Goal: Navigation & Orientation: Understand site structure

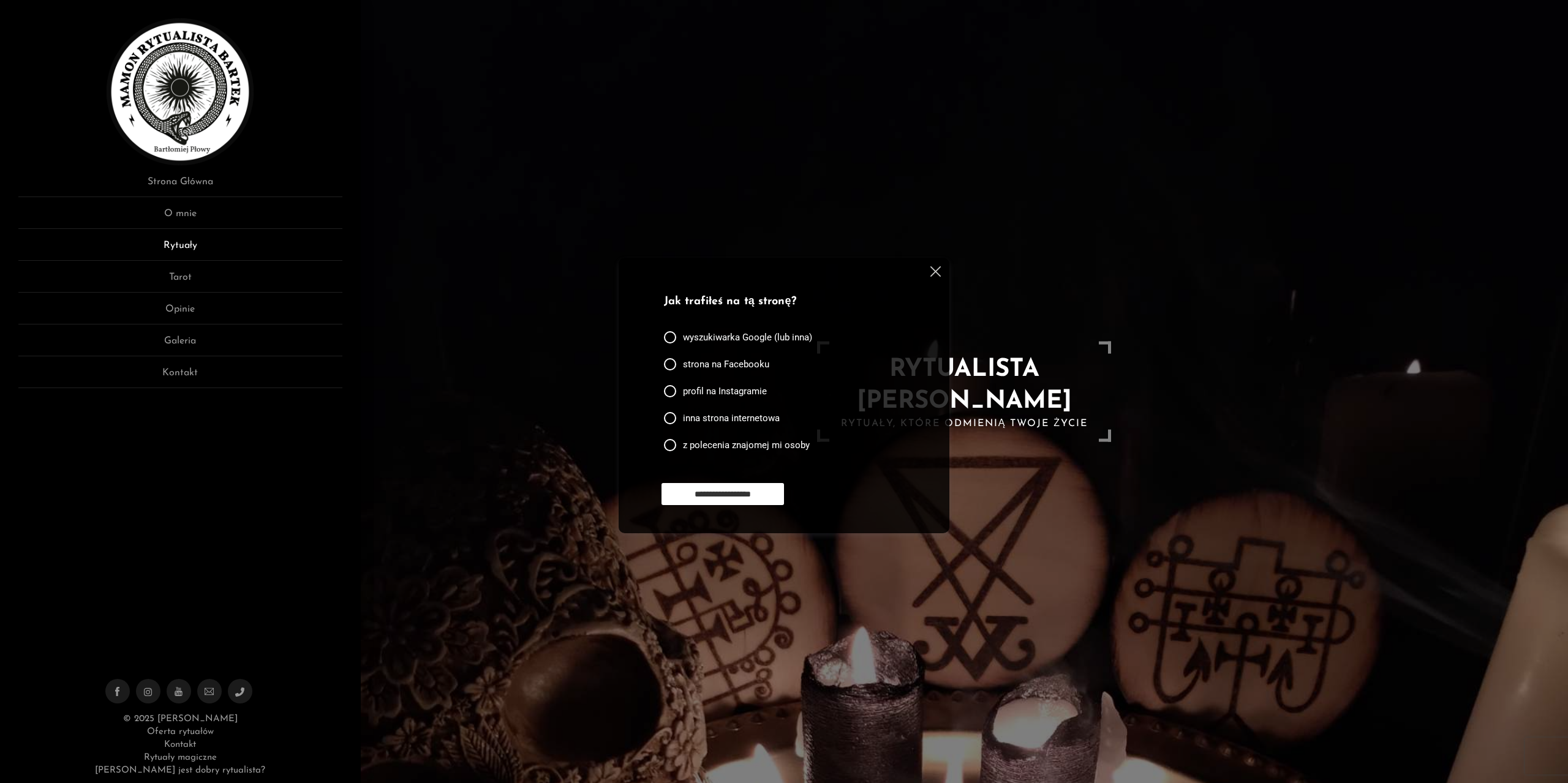
click at [193, 245] on link "Rytuały" at bounding box center [180, 249] width 324 height 22
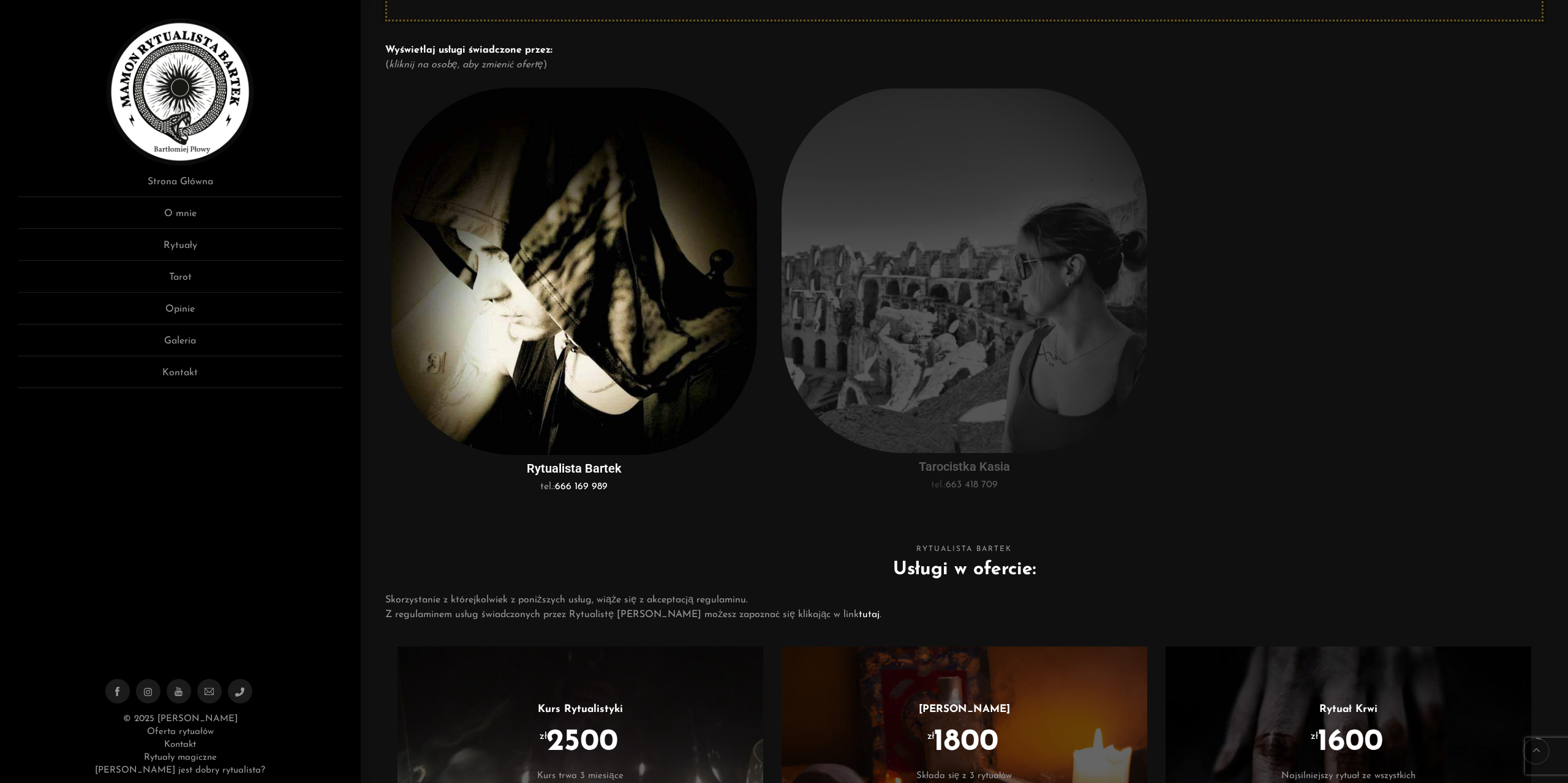
drag, startPoint x: 1319, startPoint y: 391, endPoint x: 1342, endPoint y: 477, distance: 89.0
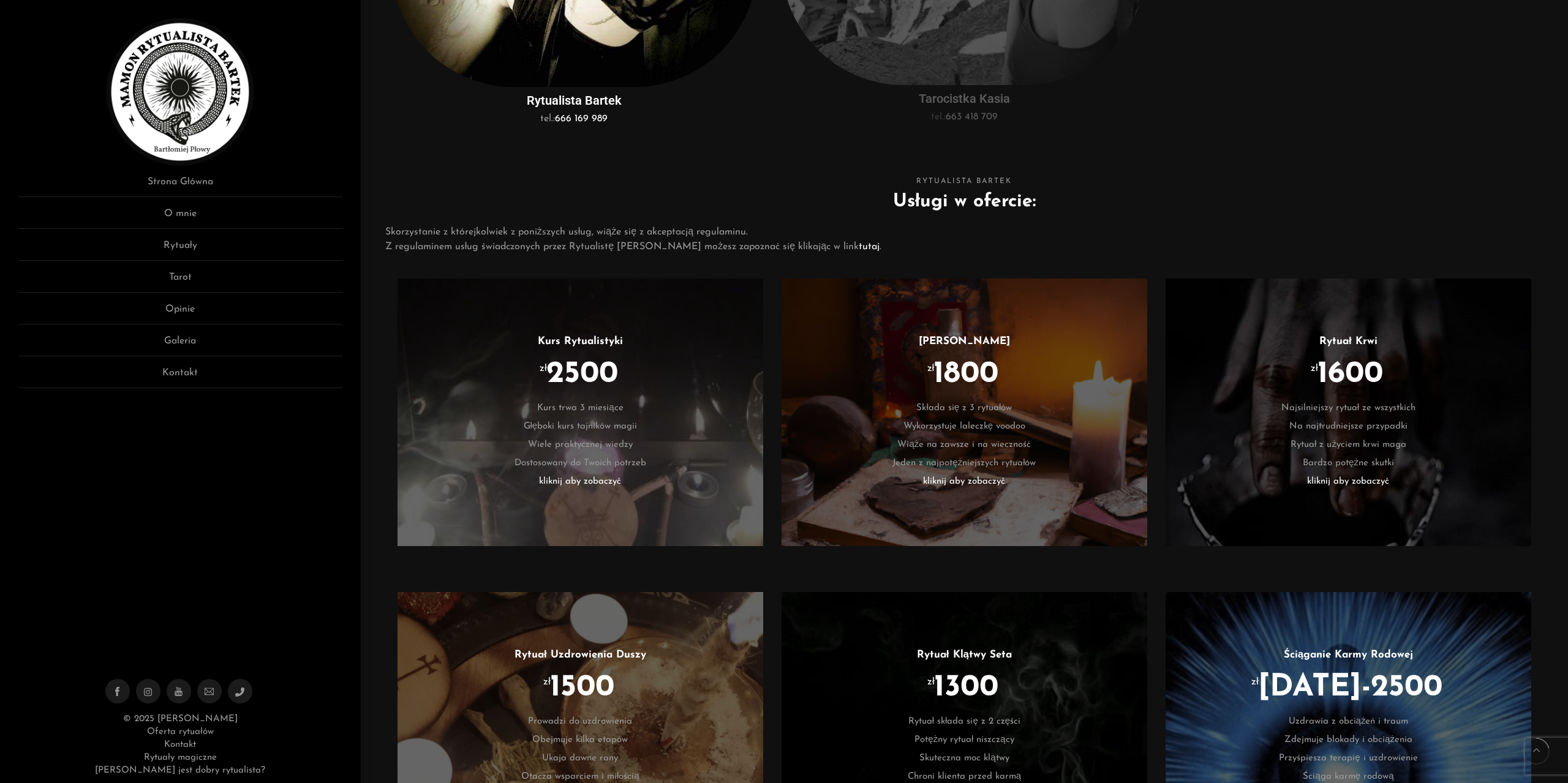
drag, startPoint x: 1304, startPoint y: 331, endPoint x: 1315, endPoint y: 395, distance: 64.9
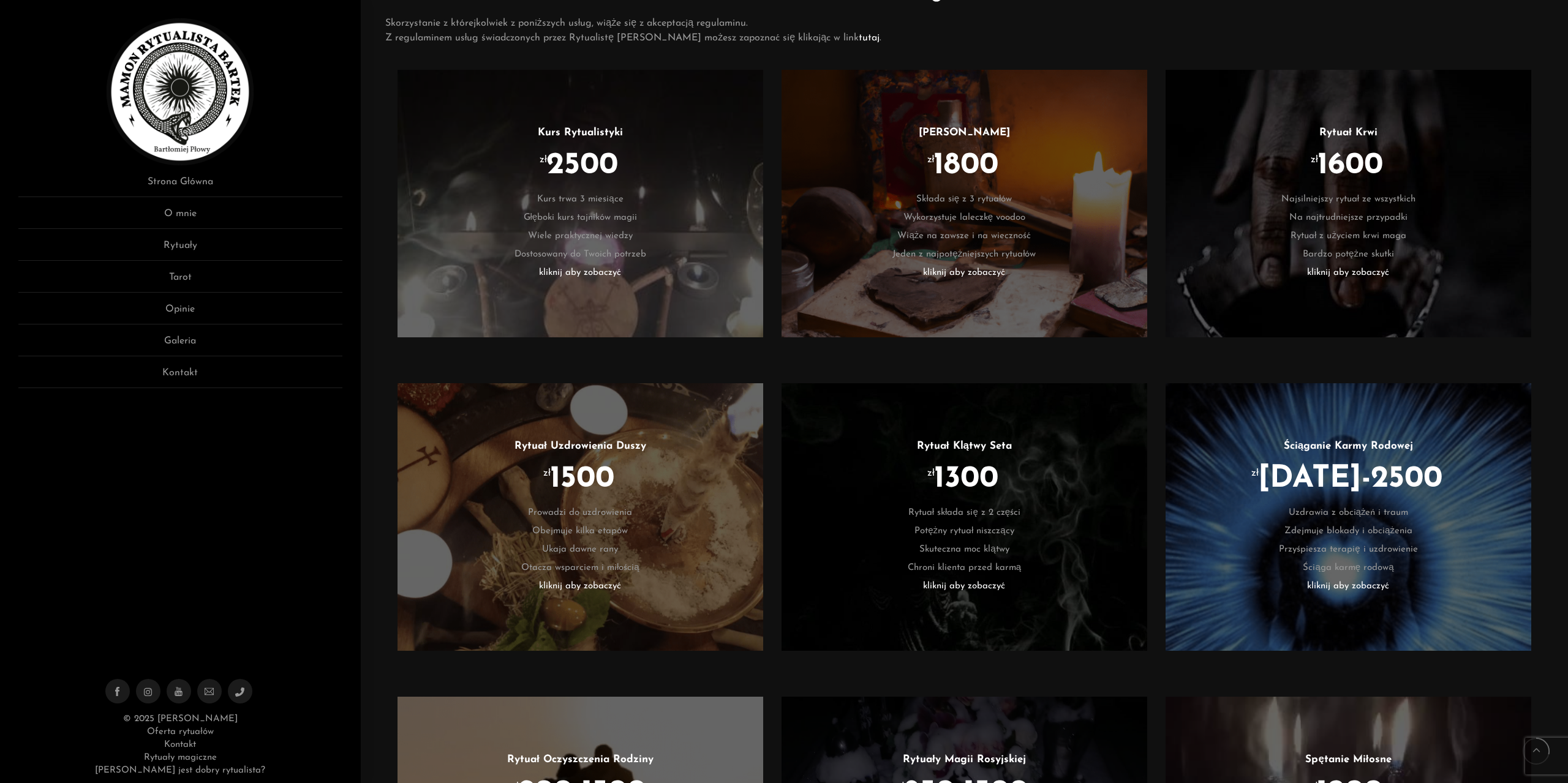
drag, startPoint x: 745, startPoint y: 85, endPoint x: 746, endPoint y: 100, distance: 15.0
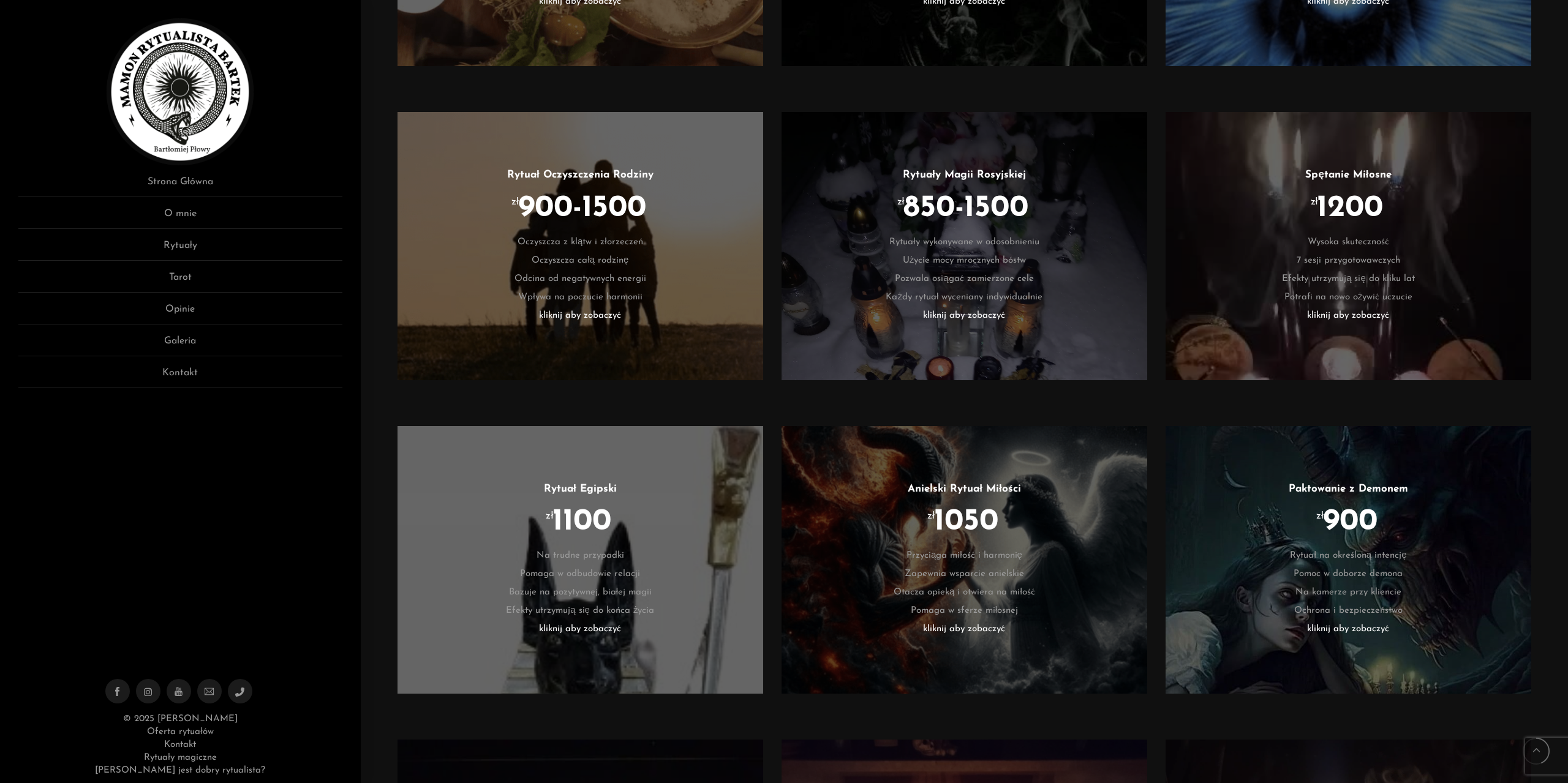
drag, startPoint x: 1547, startPoint y: 283, endPoint x: 1566, endPoint y: 373, distance: 92.0
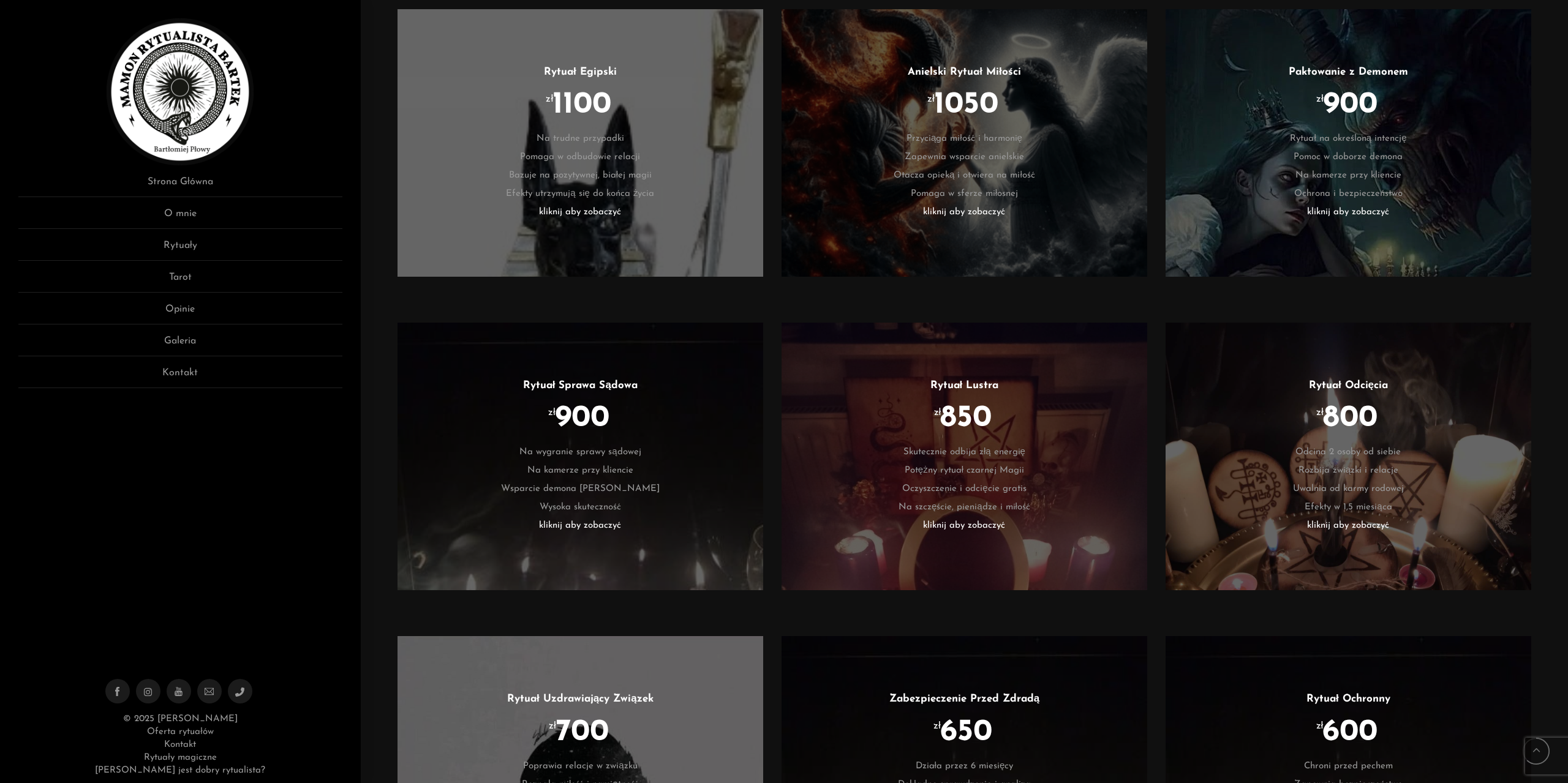
scroll to position [1984, 0]
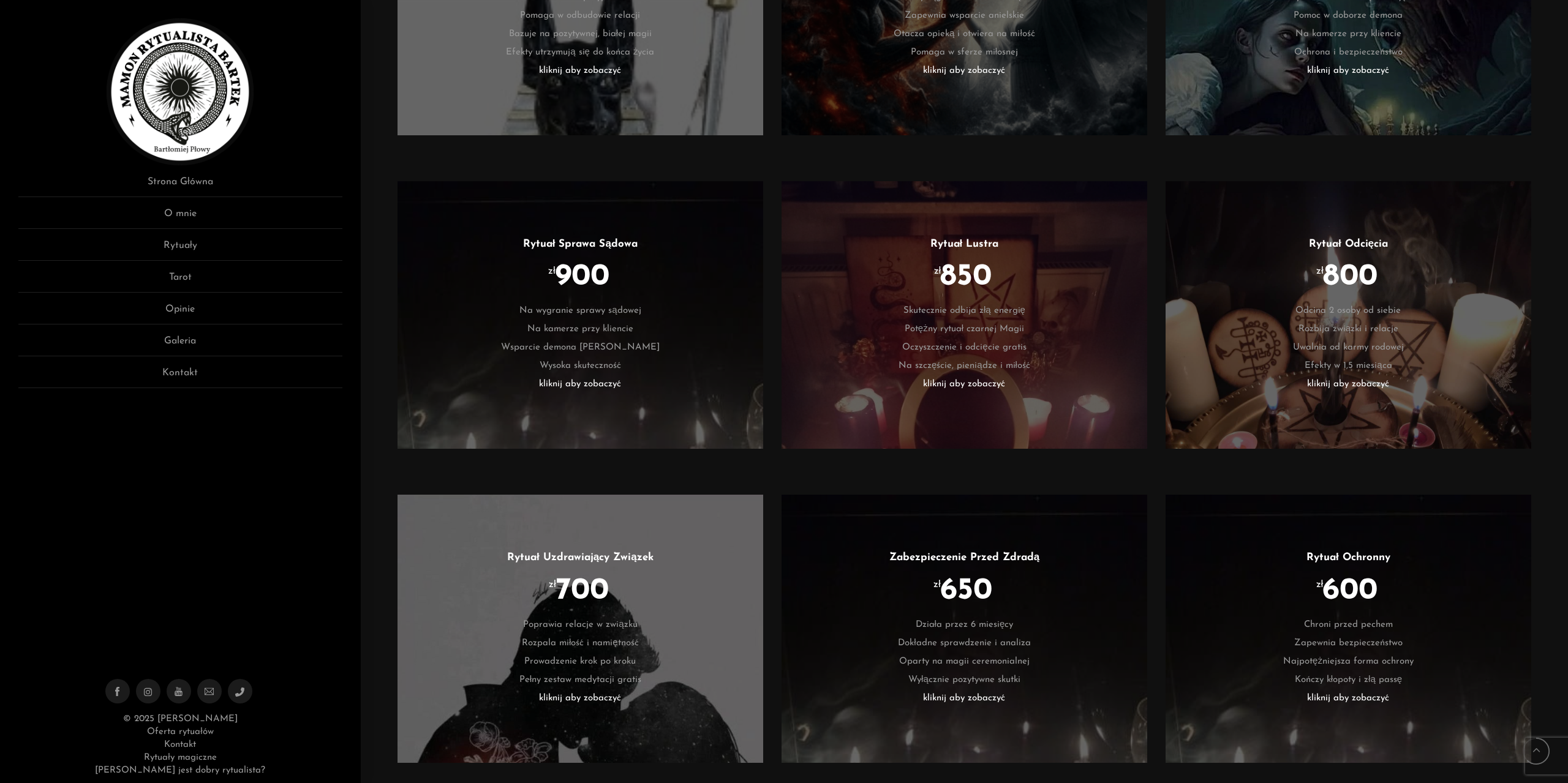
drag, startPoint x: 380, startPoint y: 446, endPoint x: 394, endPoint y: 525, distance: 80.2
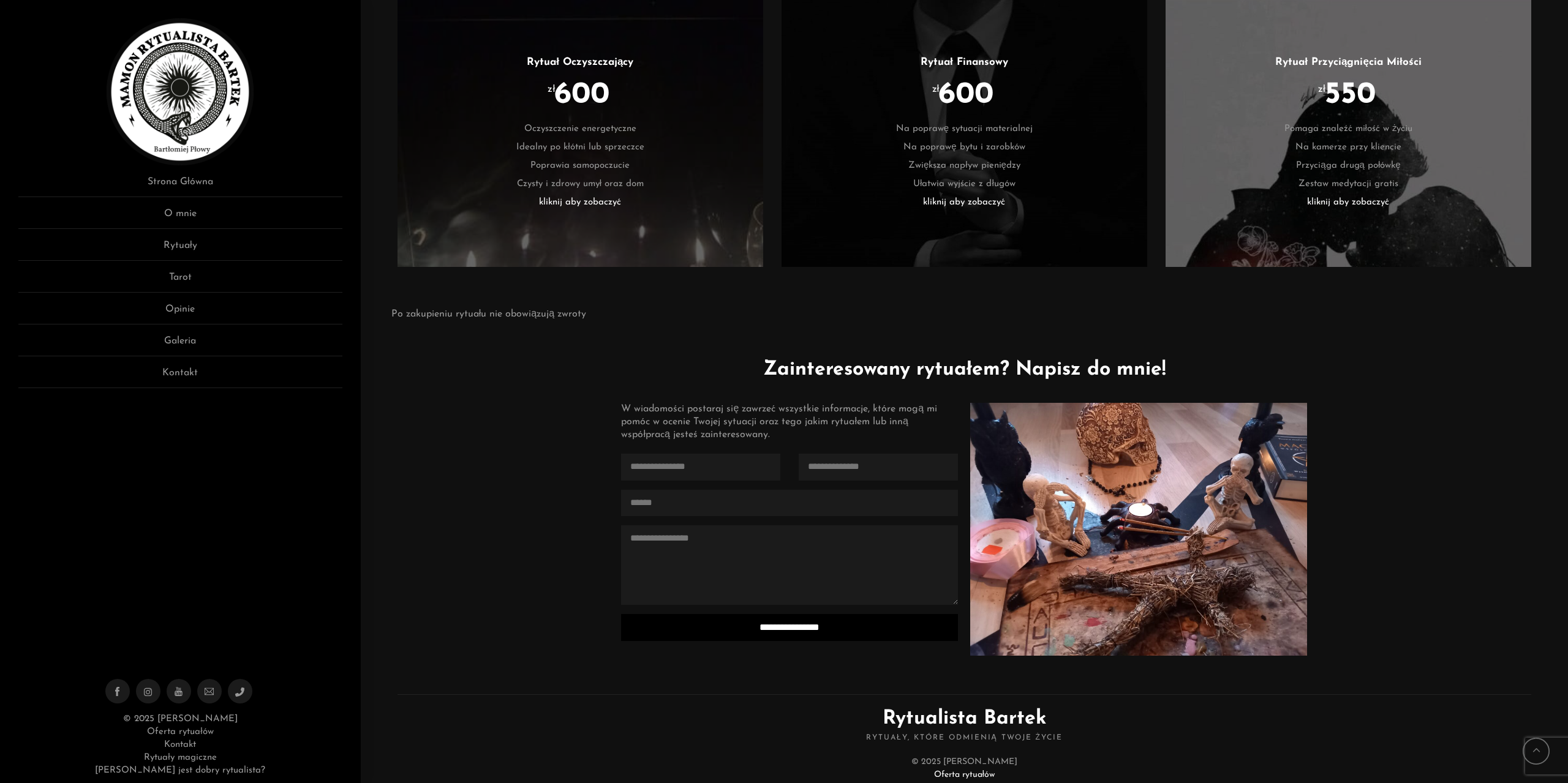
drag, startPoint x: 381, startPoint y: 418, endPoint x: 408, endPoint y: 553, distance: 137.7
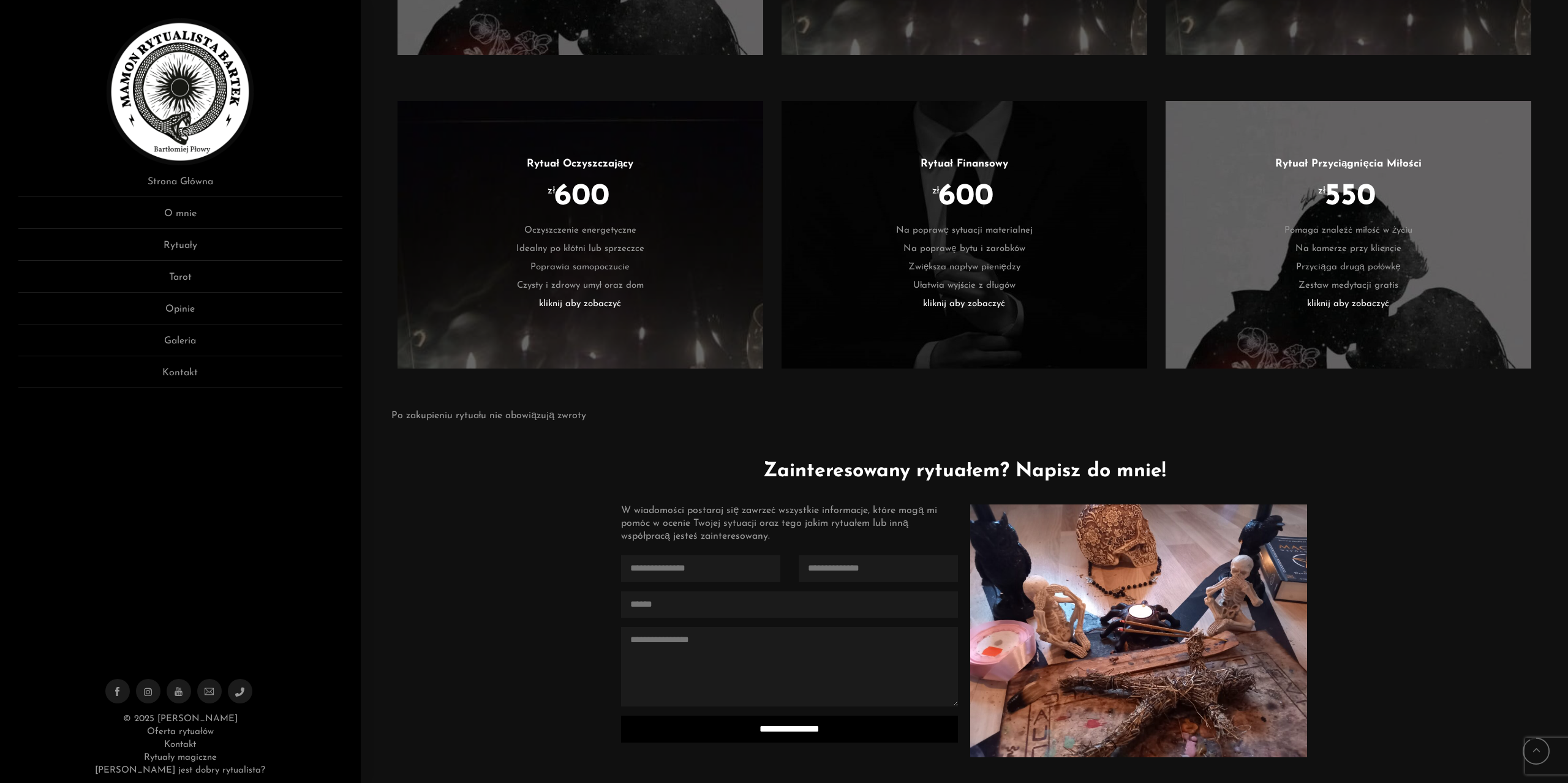
drag, startPoint x: 402, startPoint y: 515, endPoint x: 399, endPoint y: 468, distance: 47.1
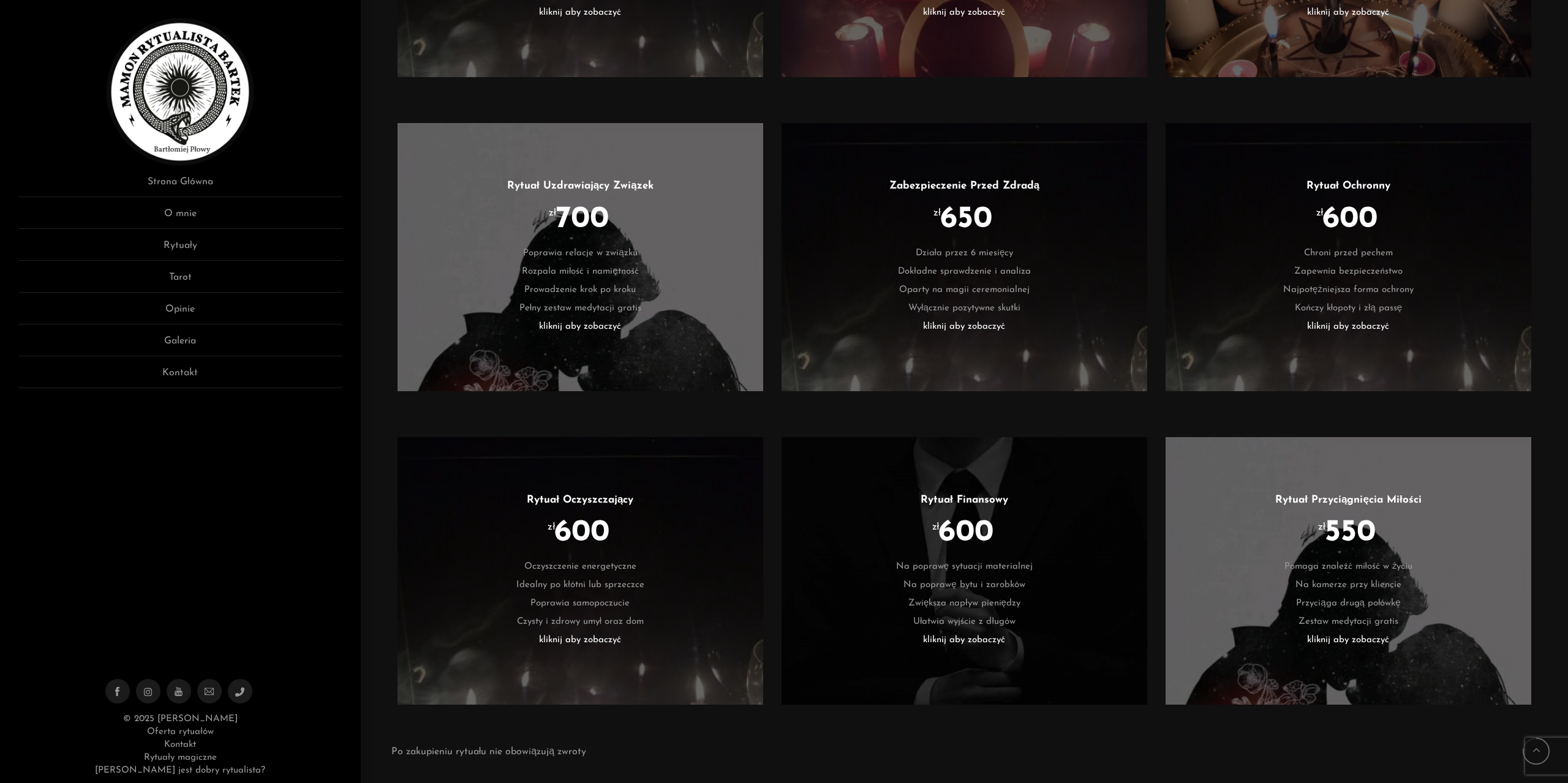
drag, startPoint x: 381, startPoint y: 612, endPoint x: 385, endPoint y: 502, distance: 110.1
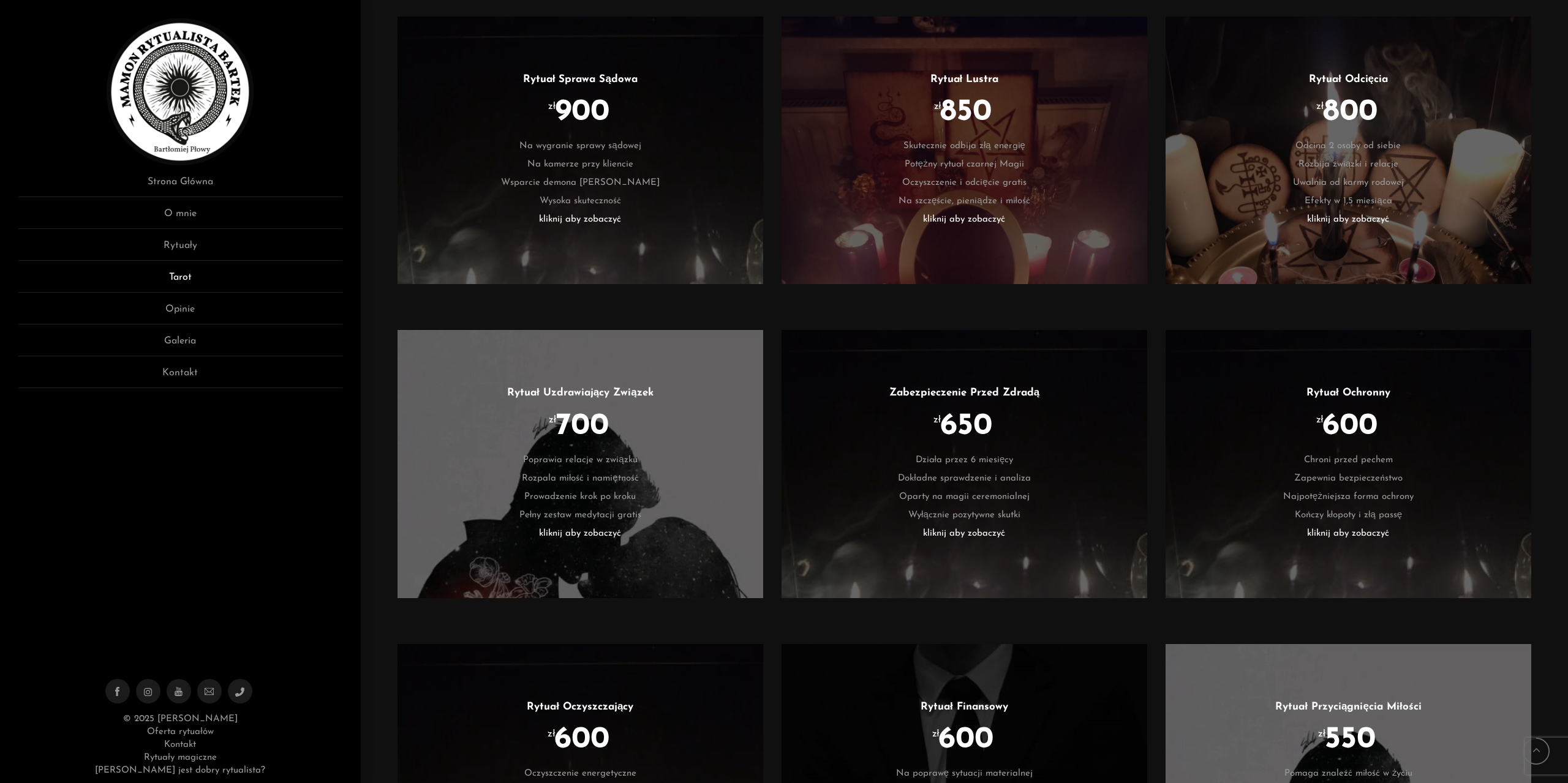
click at [197, 274] on link "Tarot" at bounding box center [180, 281] width 324 height 22
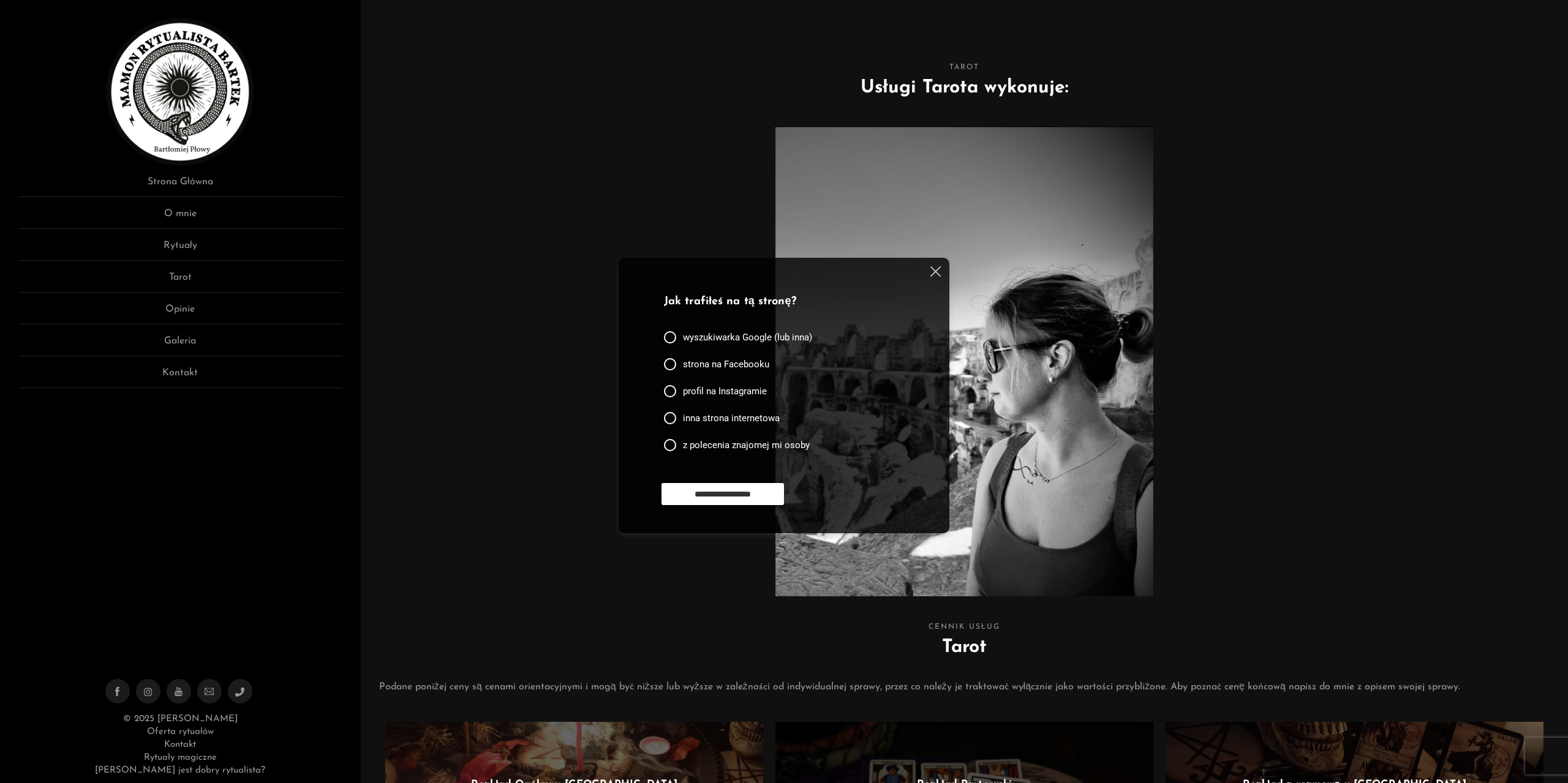
click at [933, 276] on img at bounding box center [935, 271] width 10 height 10
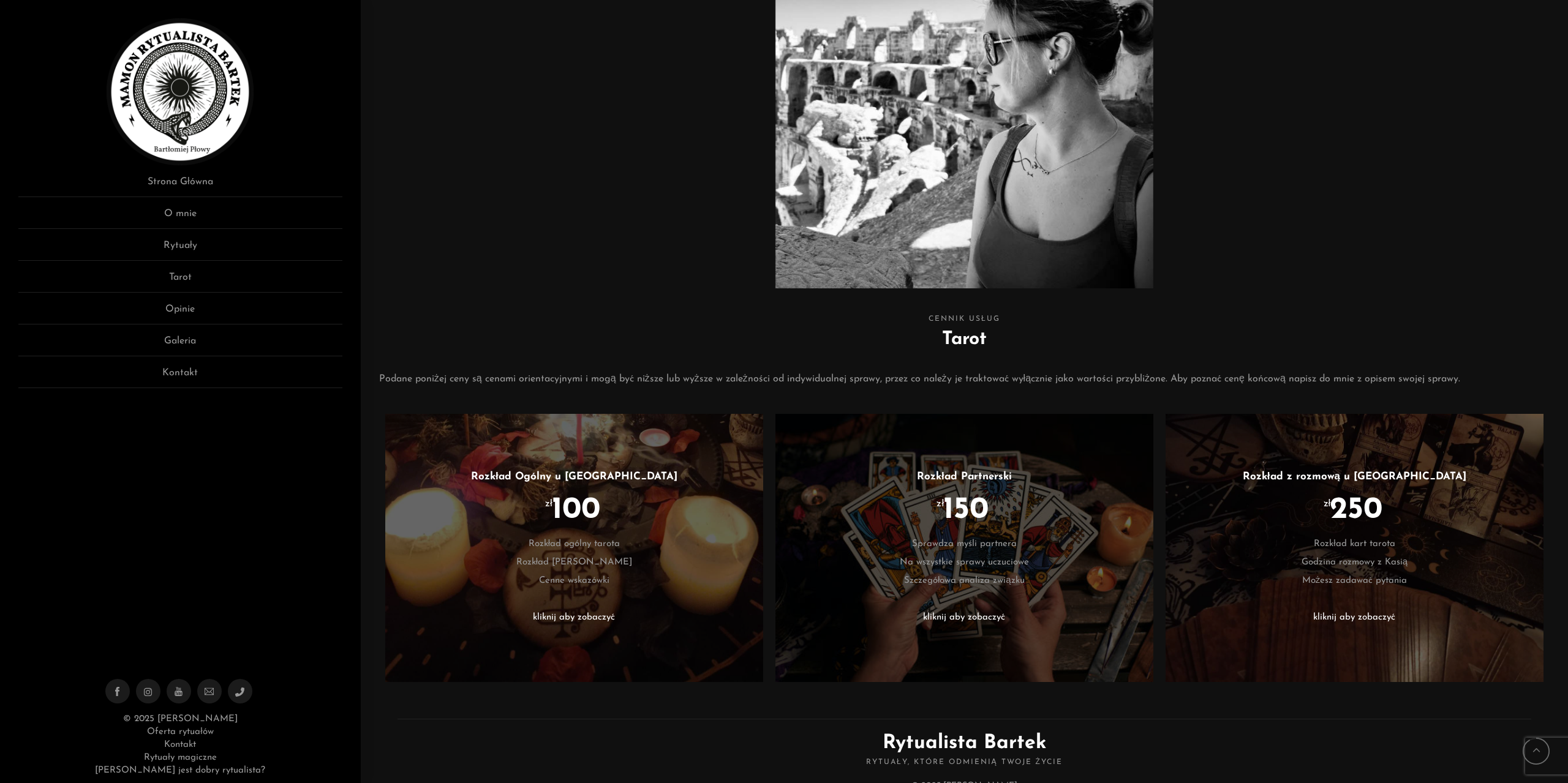
scroll to position [405, 0]
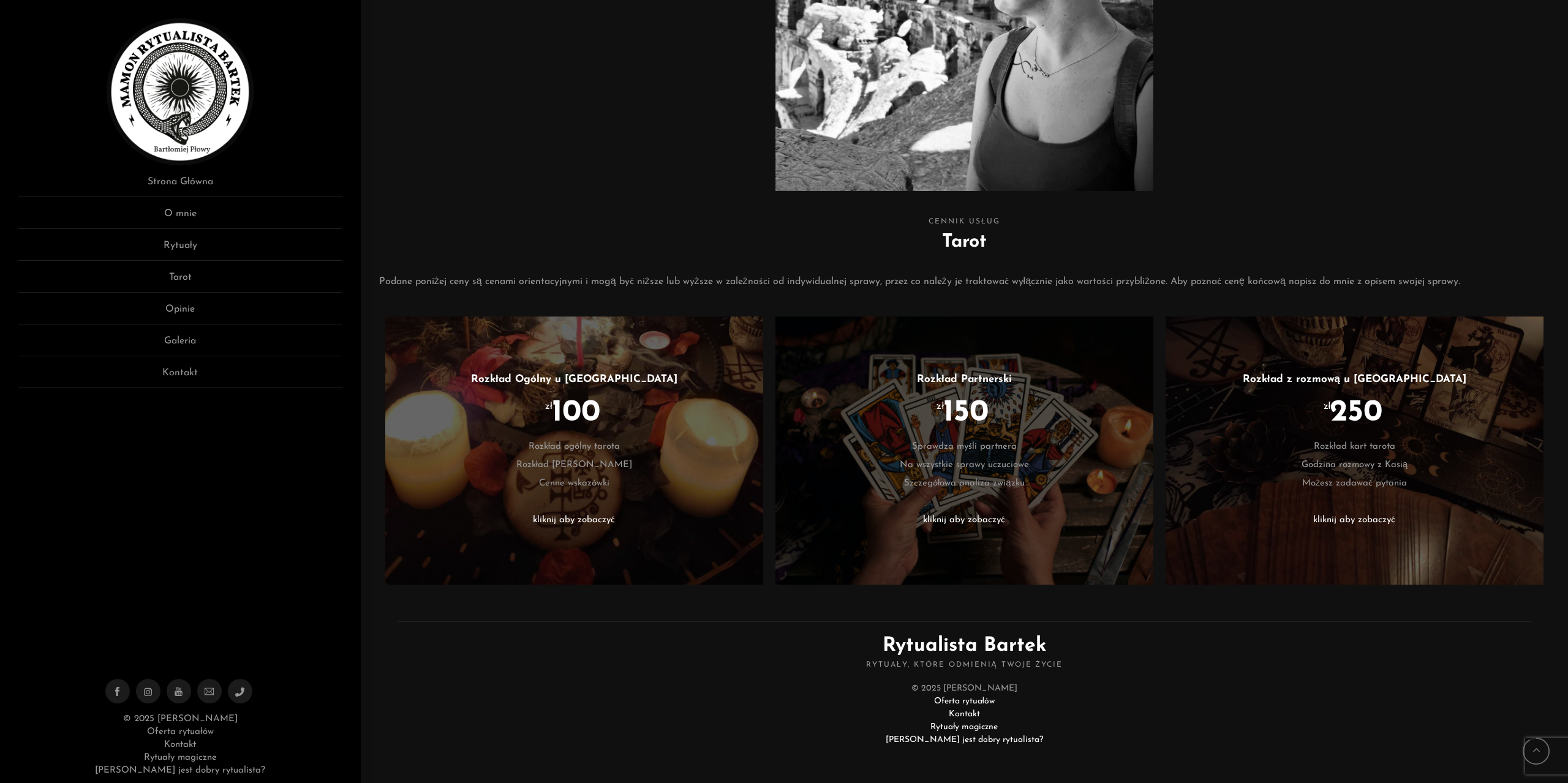
drag, startPoint x: 1410, startPoint y: 304, endPoint x: 1412, endPoint y: 338, distance: 34.1
click at [202, 770] on link "[PERSON_NAME] jest dobry rytualista?" at bounding box center [180, 770] width 170 height 9
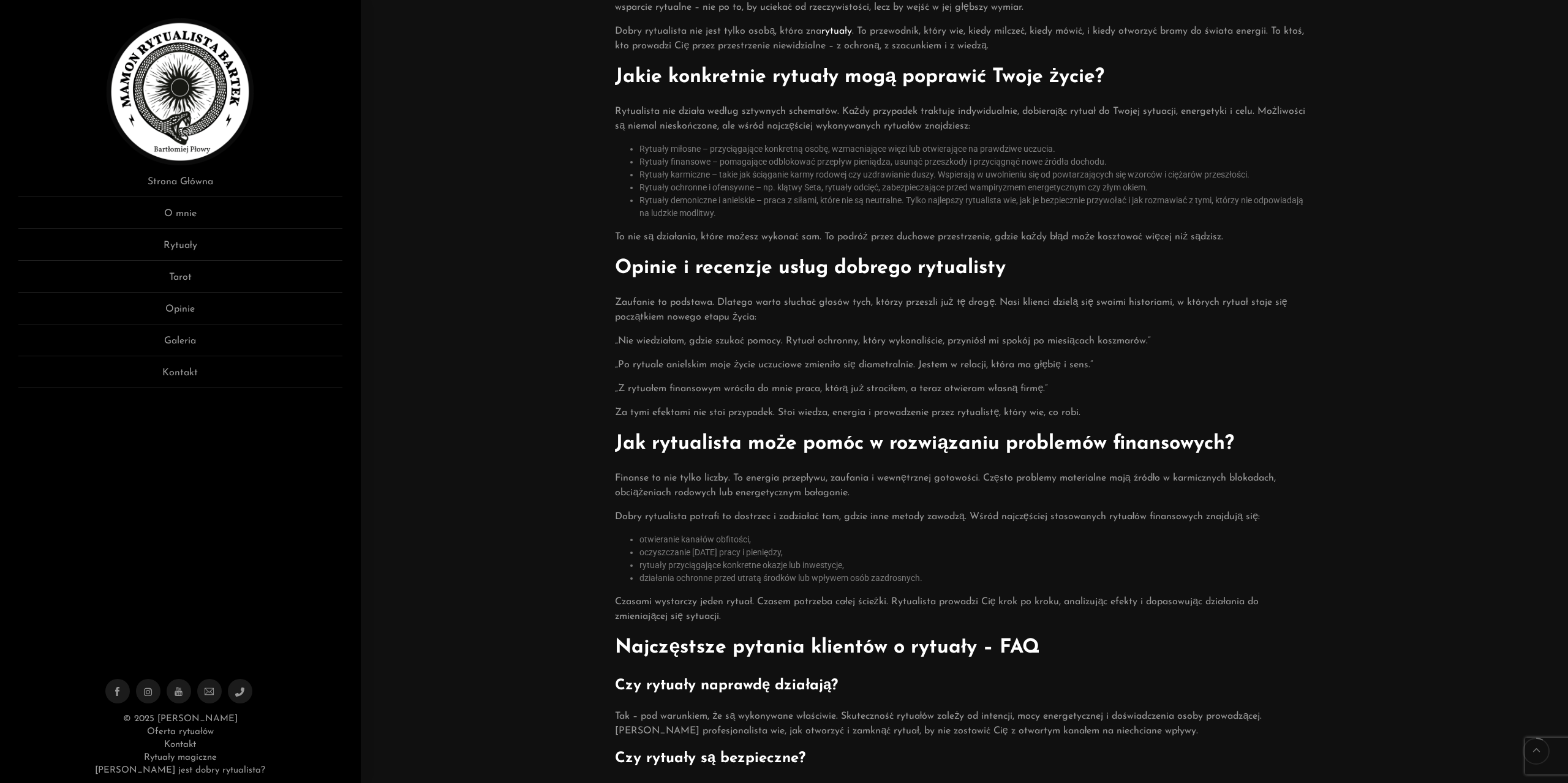
scroll to position [332, 0]
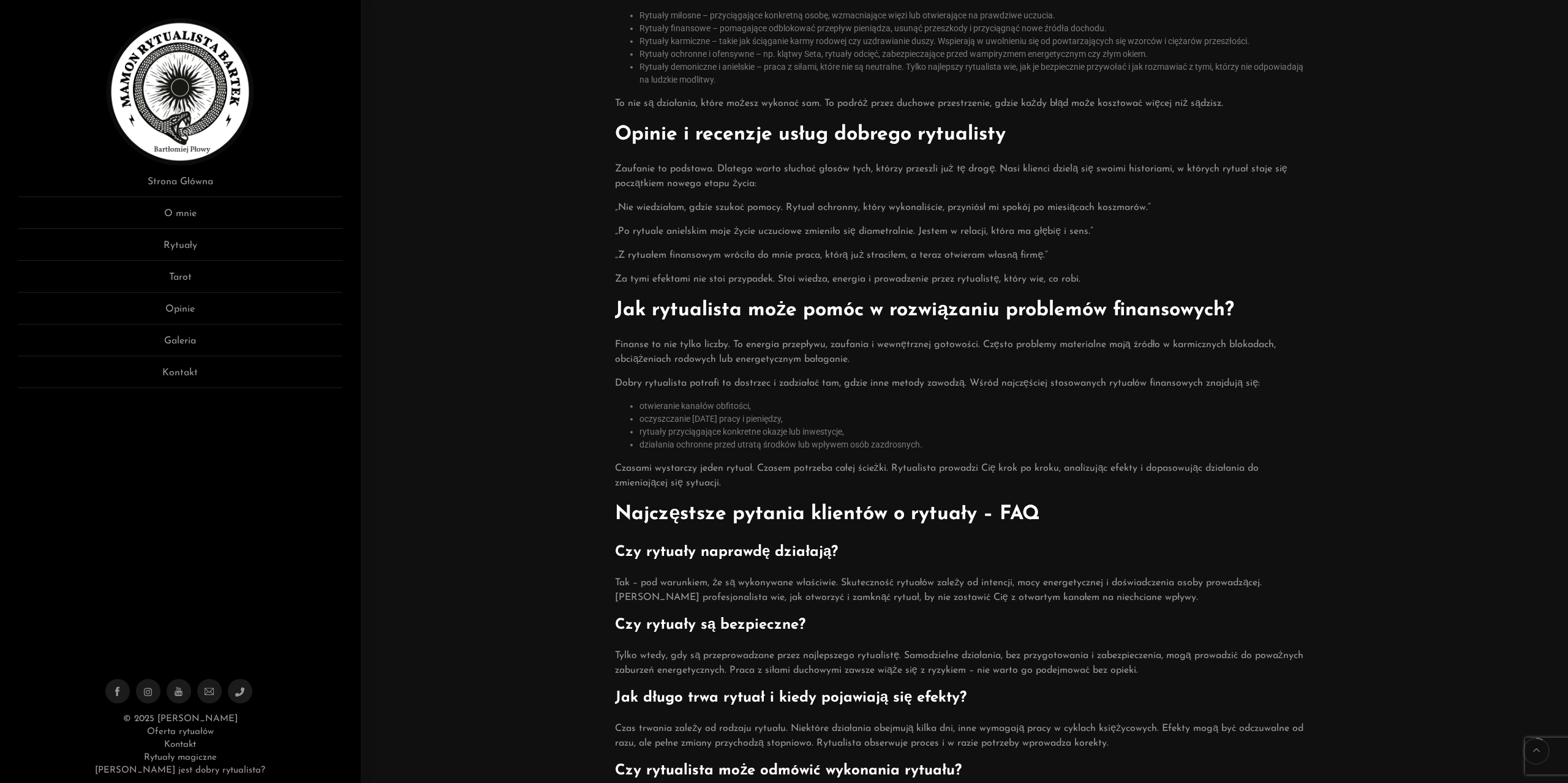
drag, startPoint x: 467, startPoint y: 373, endPoint x: 484, endPoint y: 461, distance: 89.6
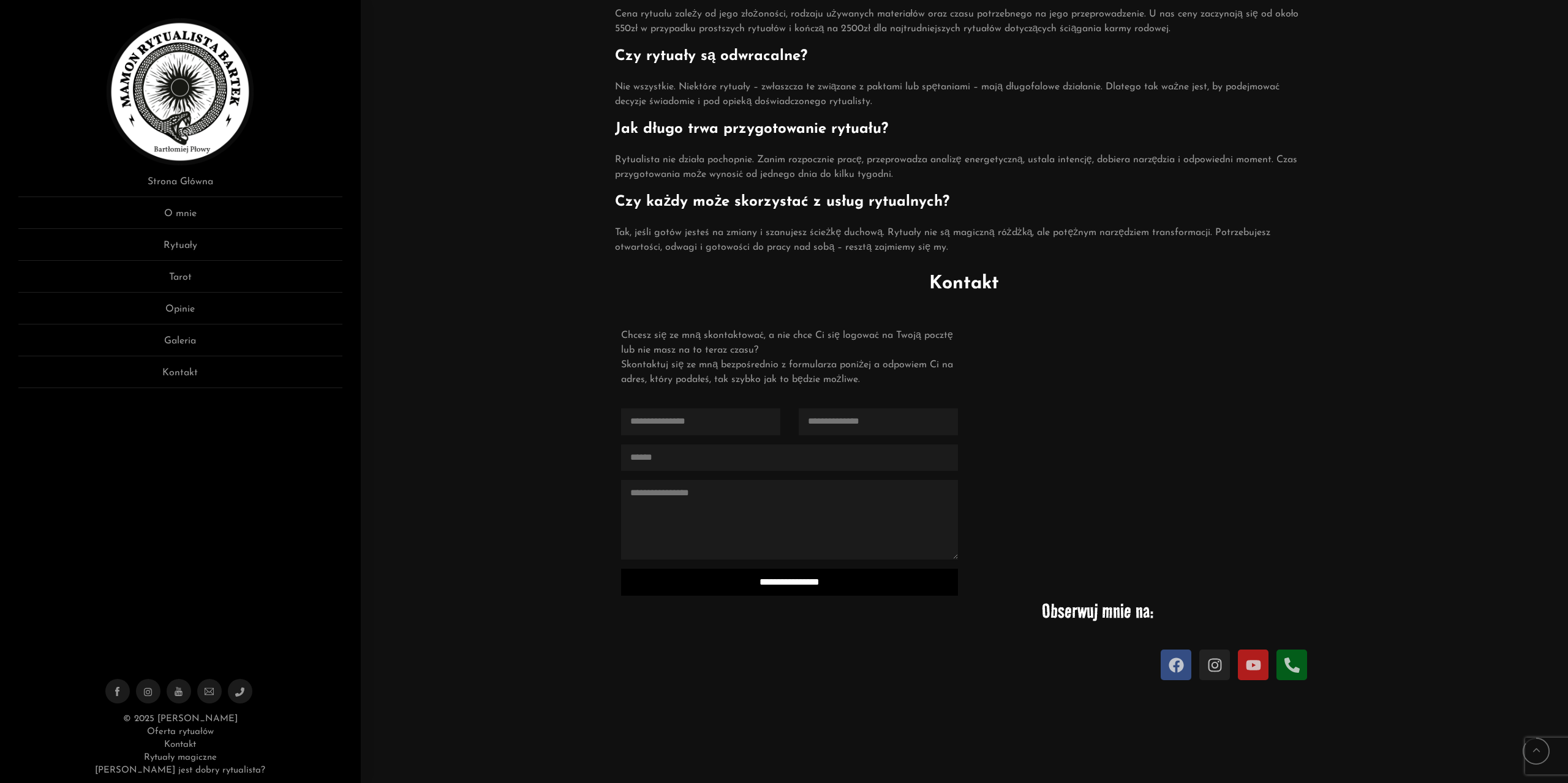
drag, startPoint x: 484, startPoint y: 461, endPoint x: 491, endPoint y: 553, distance: 92.3
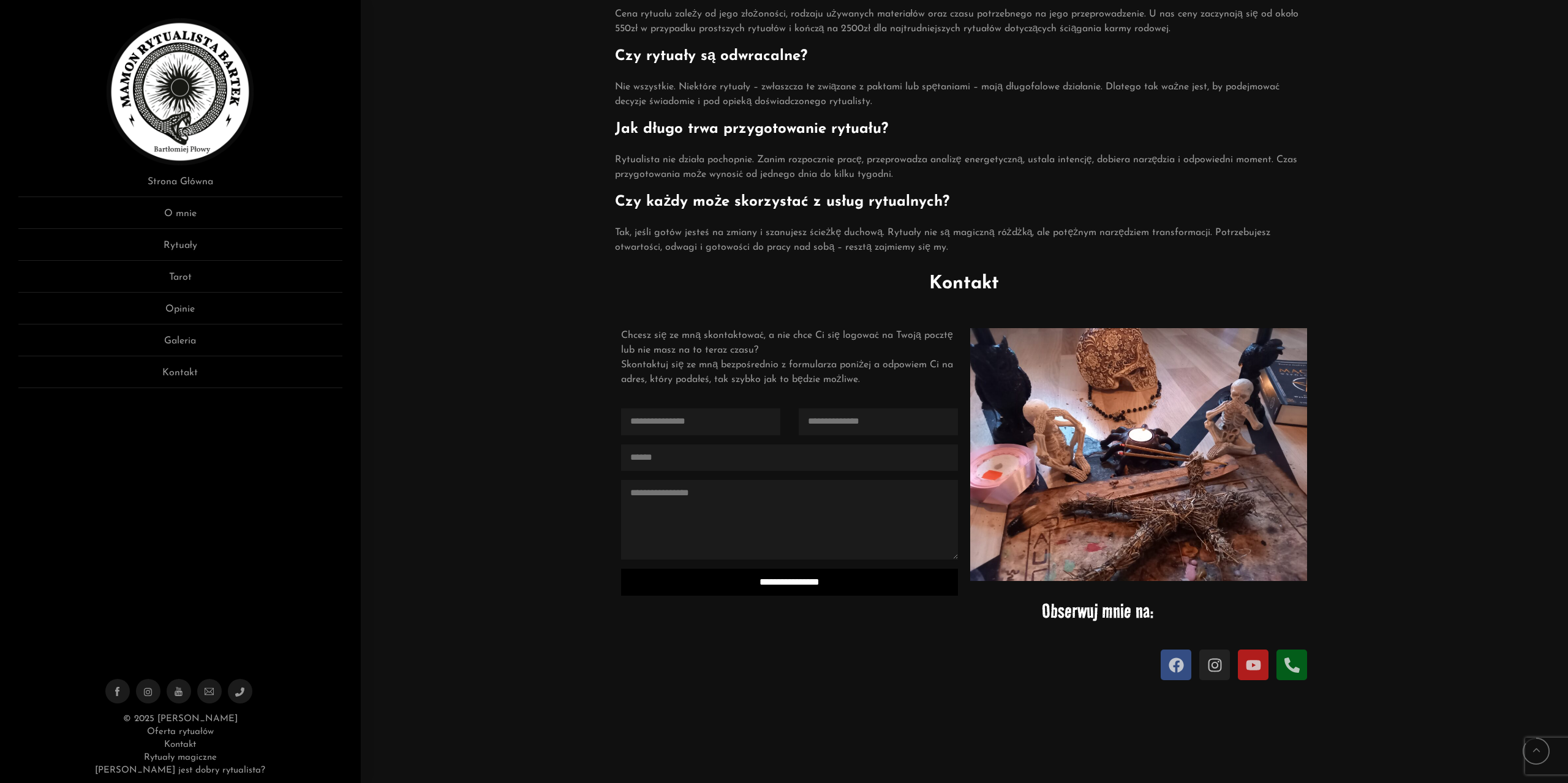
scroll to position [1184, 0]
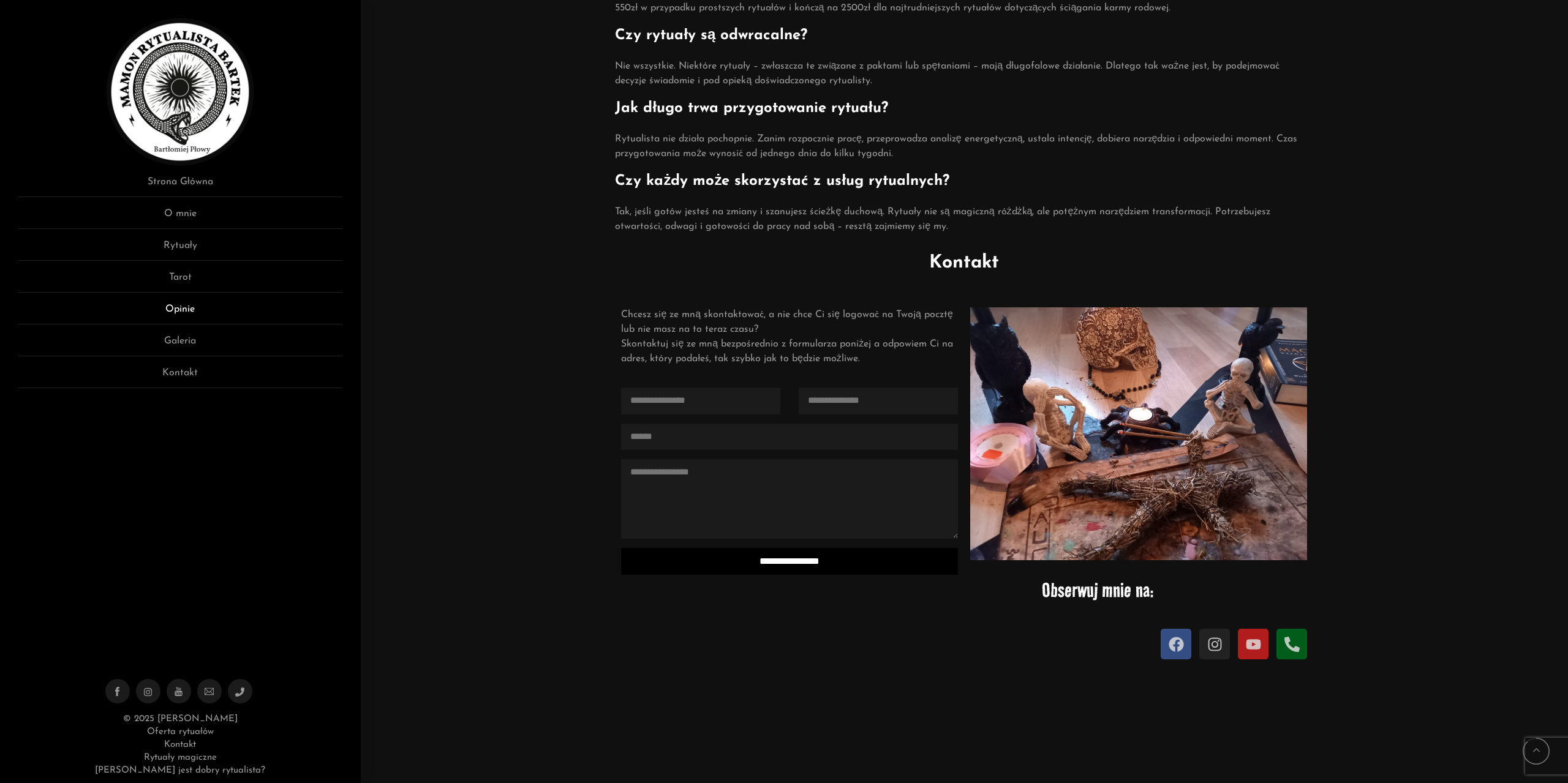
click at [188, 313] on link "Opinie" at bounding box center [180, 313] width 324 height 22
